Goal: Find specific page/section

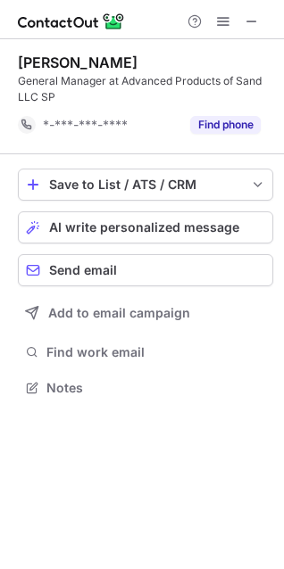
scroll to position [376, 284]
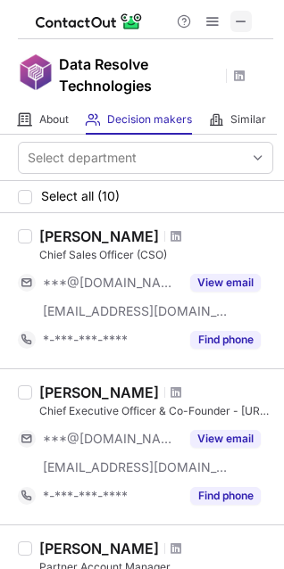
click at [239, 22] on span at bounding box center [241, 21] width 14 height 14
